Goal: Find specific page/section: Find specific page/section

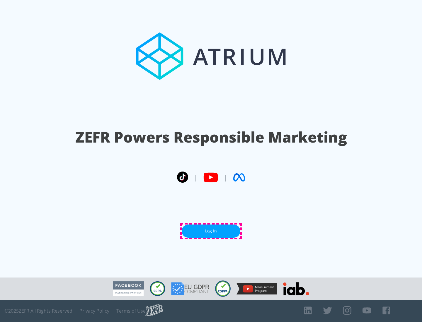
click at [211, 231] on link "Log In" at bounding box center [211, 231] width 59 height 13
